Goal: Transaction & Acquisition: Purchase product/service

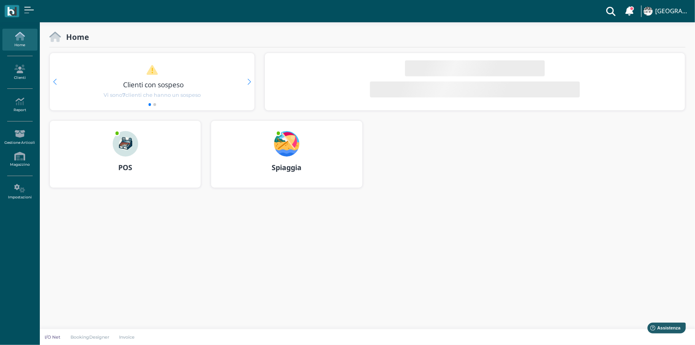
click at [119, 143] on img at bounding box center [125, 143] width 25 height 25
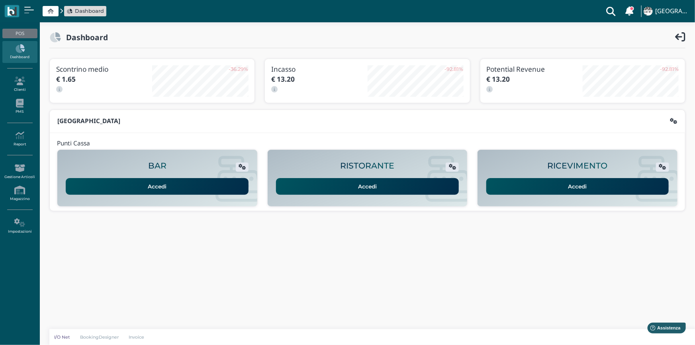
click at [542, 186] on link "Accedi" at bounding box center [577, 186] width 183 height 17
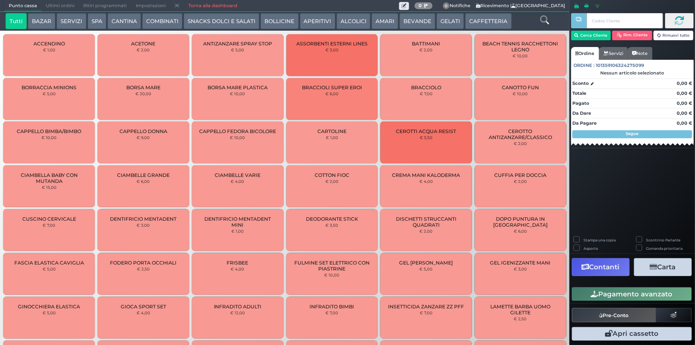
click at [546, 19] on icon at bounding box center [544, 20] width 9 height 9
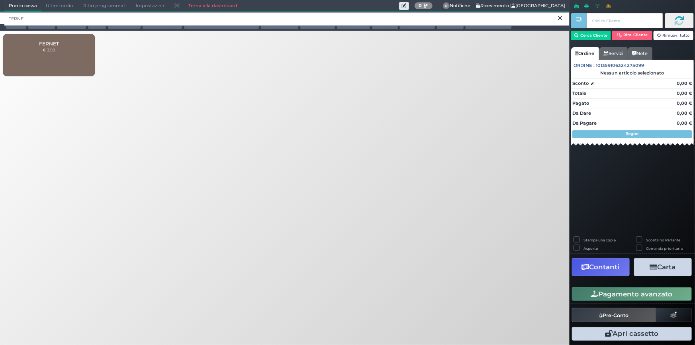
type input "FERNE"
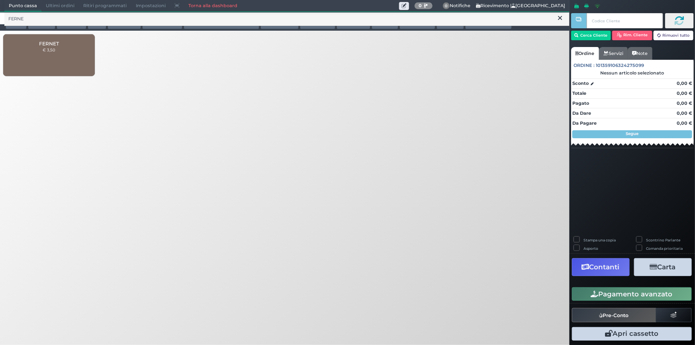
click at [59, 63] on div "FERNET € 3,50" at bounding box center [49, 55] width 92 height 42
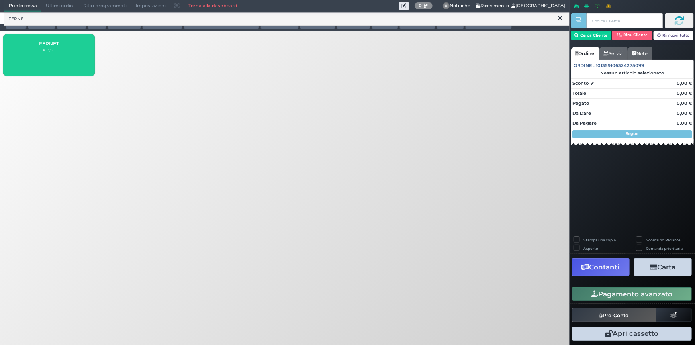
click at [59, 63] on div "FERNET € 3,50" at bounding box center [49, 55] width 92 height 42
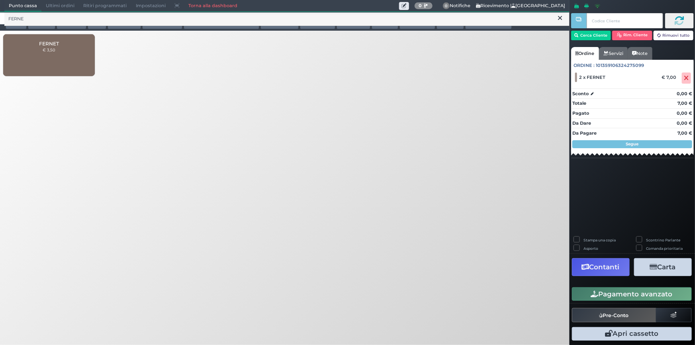
click at [645, 291] on button "Pagamento avanzato" at bounding box center [632, 294] width 120 height 14
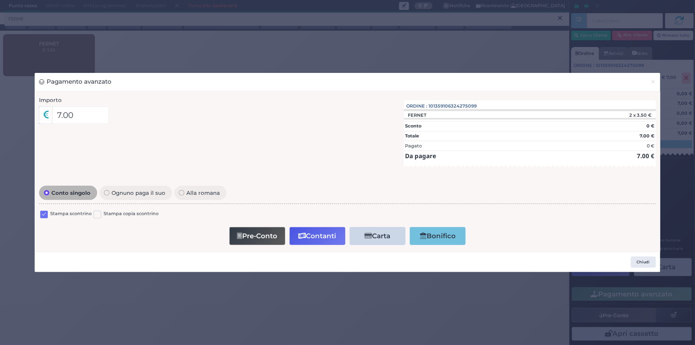
click at [46, 214] on label at bounding box center [44, 215] width 8 height 8
click at [0, 0] on input "checkbox" at bounding box center [0, 0] width 0 height 0
click at [310, 235] on button "Contanti" at bounding box center [318, 236] width 56 height 18
